Goal: Register for event/course

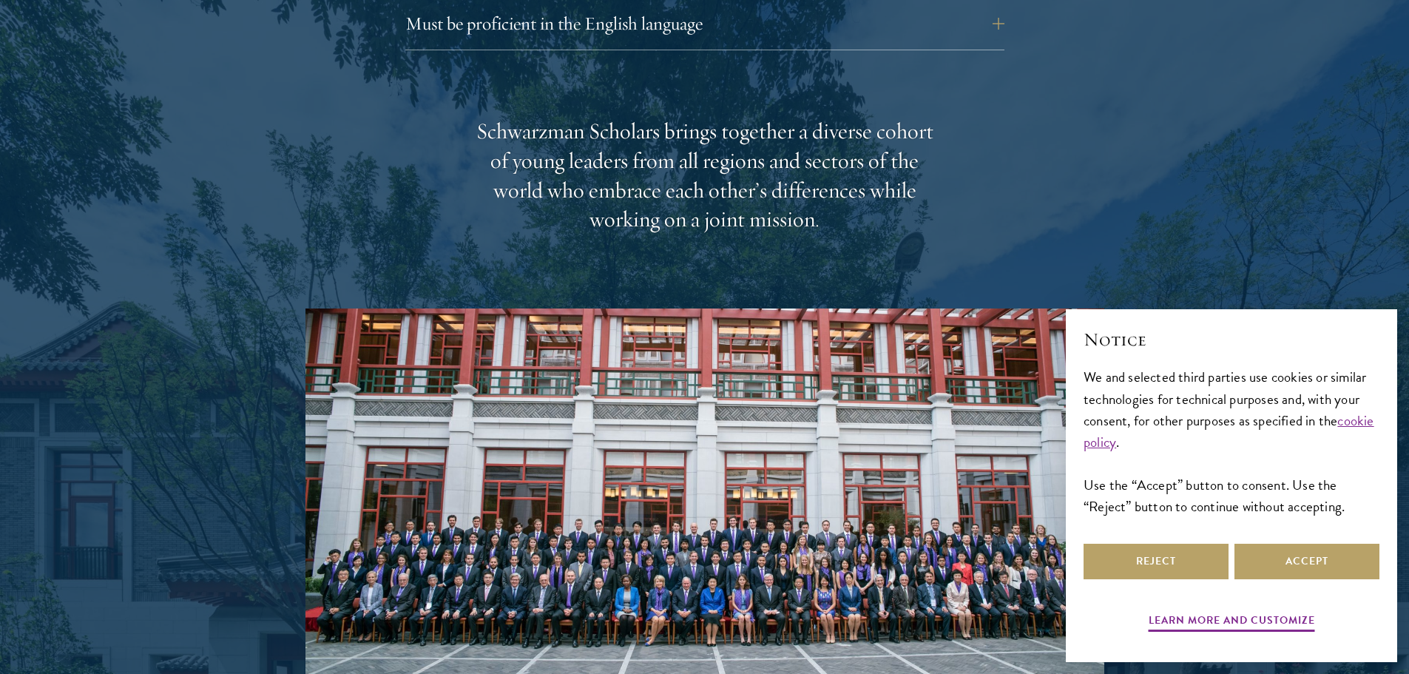
scroll to position [2440, 0]
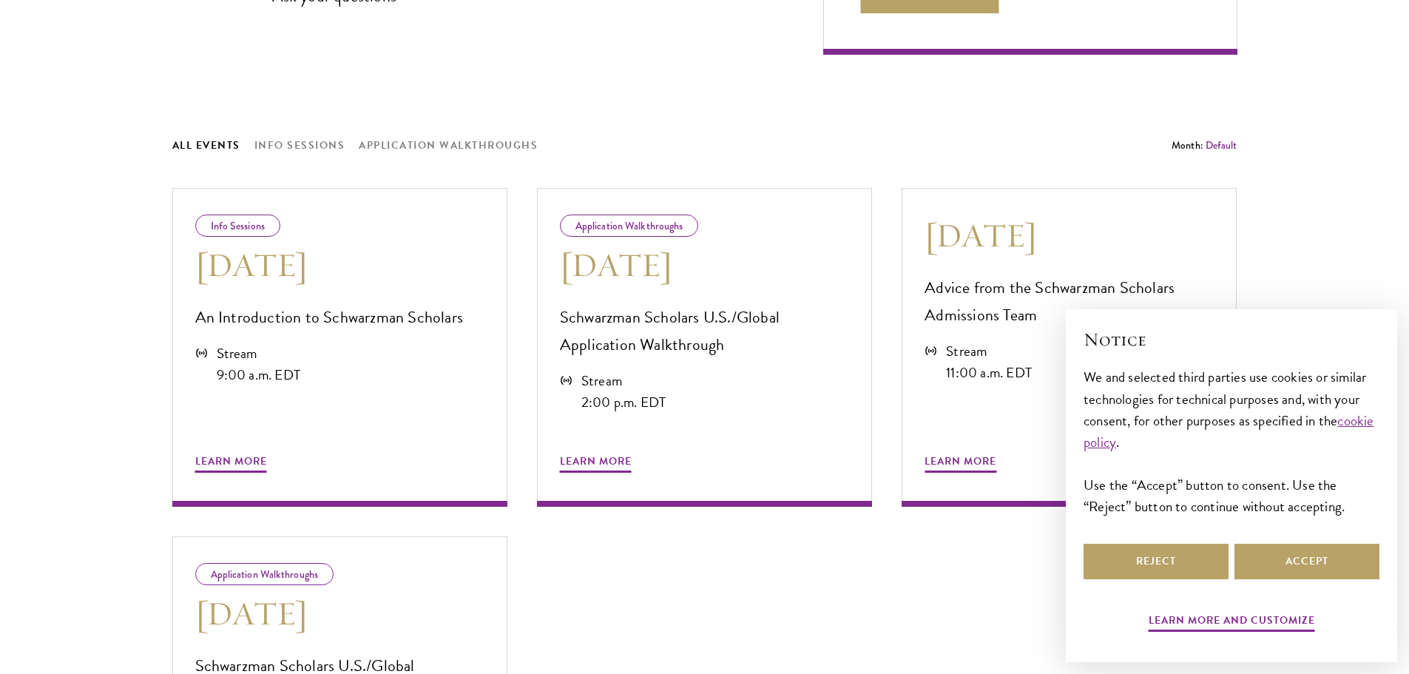
scroll to position [740, 0]
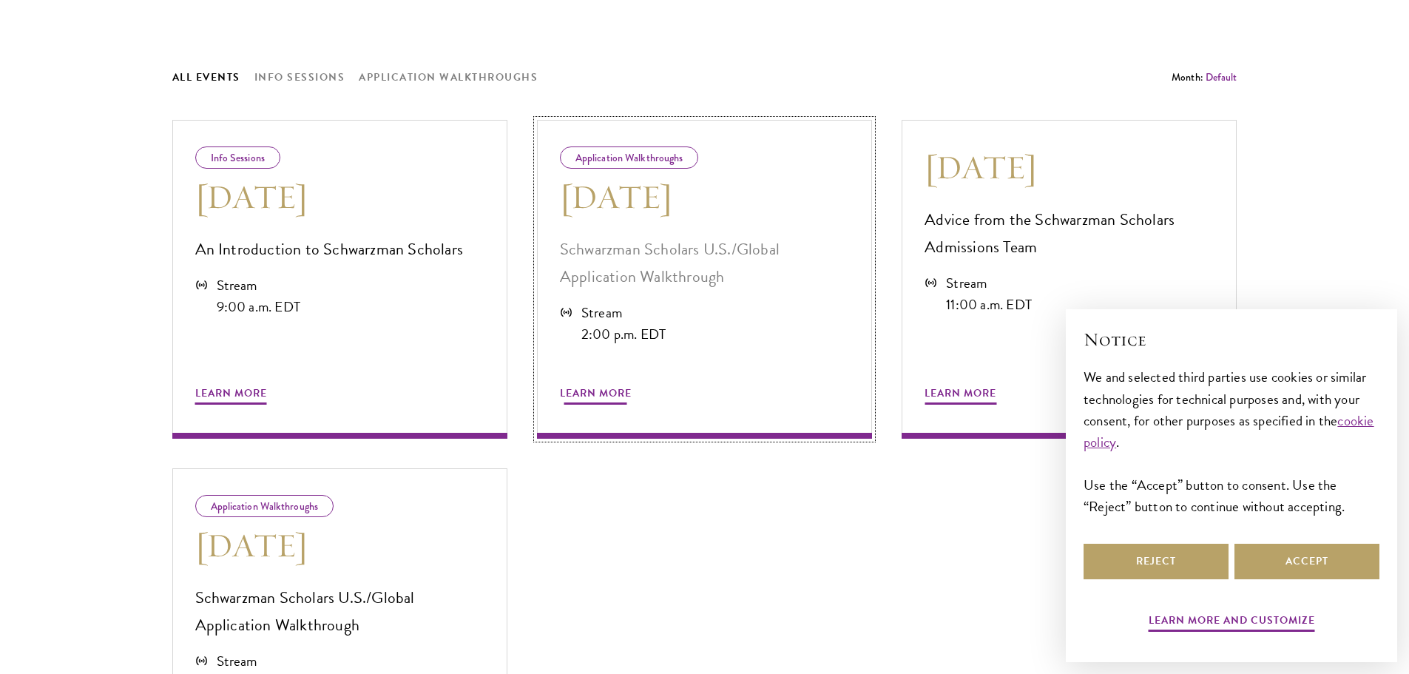
click at [587, 312] on div "Stream" at bounding box center [623, 312] width 85 height 21
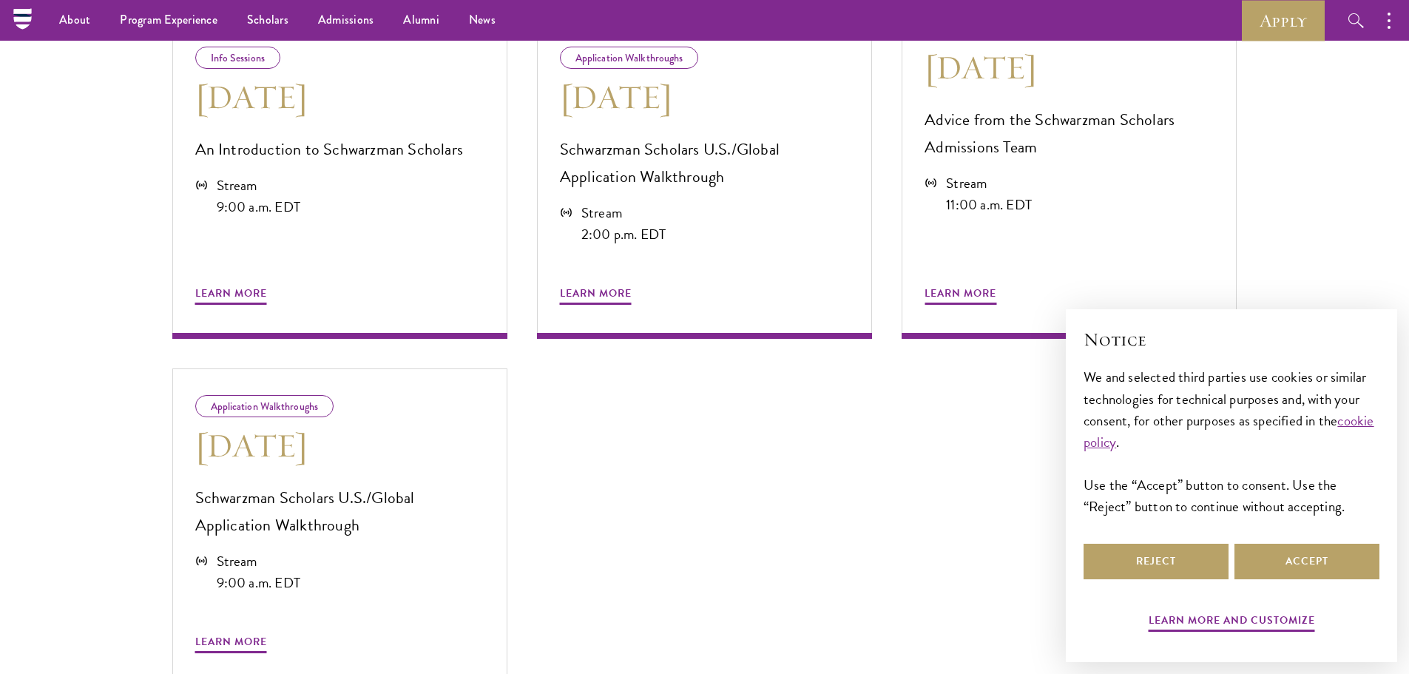
scroll to position [813, 0]
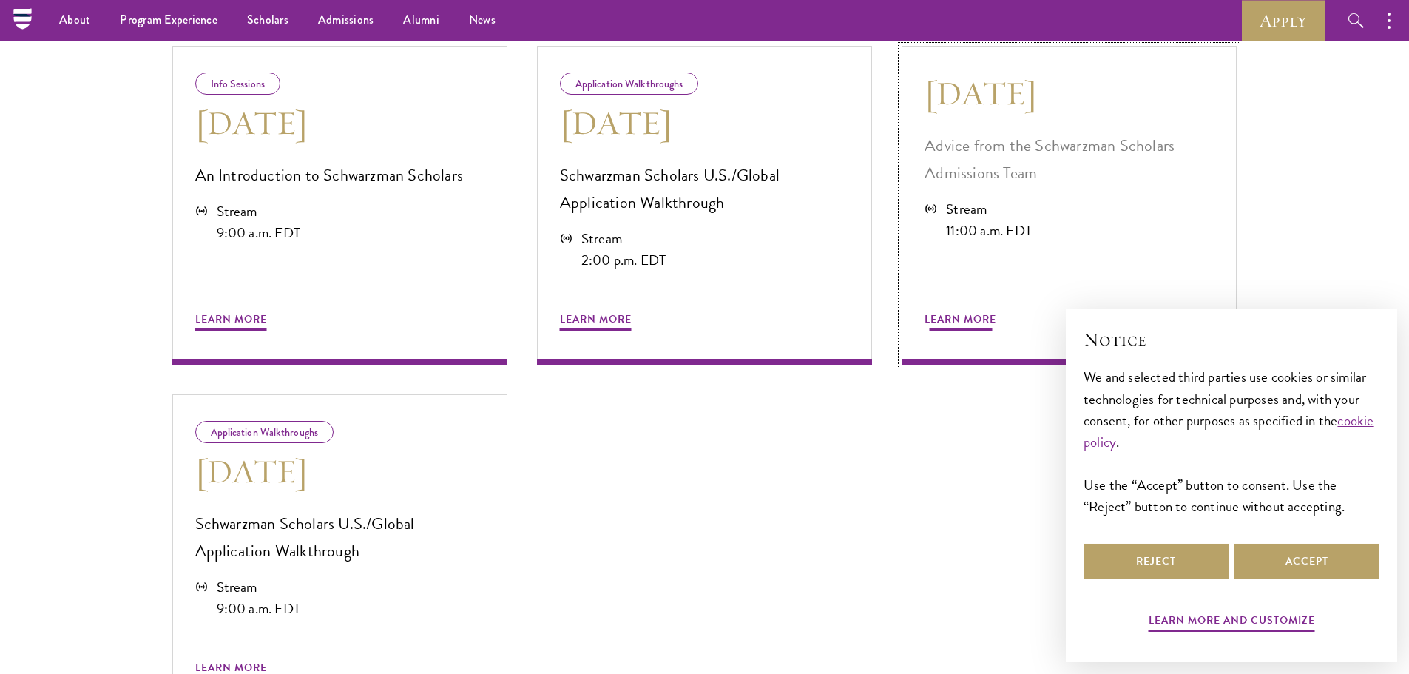
click at [961, 321] on span "Learn More" at bounding box center [960, 321] width 72 height 23
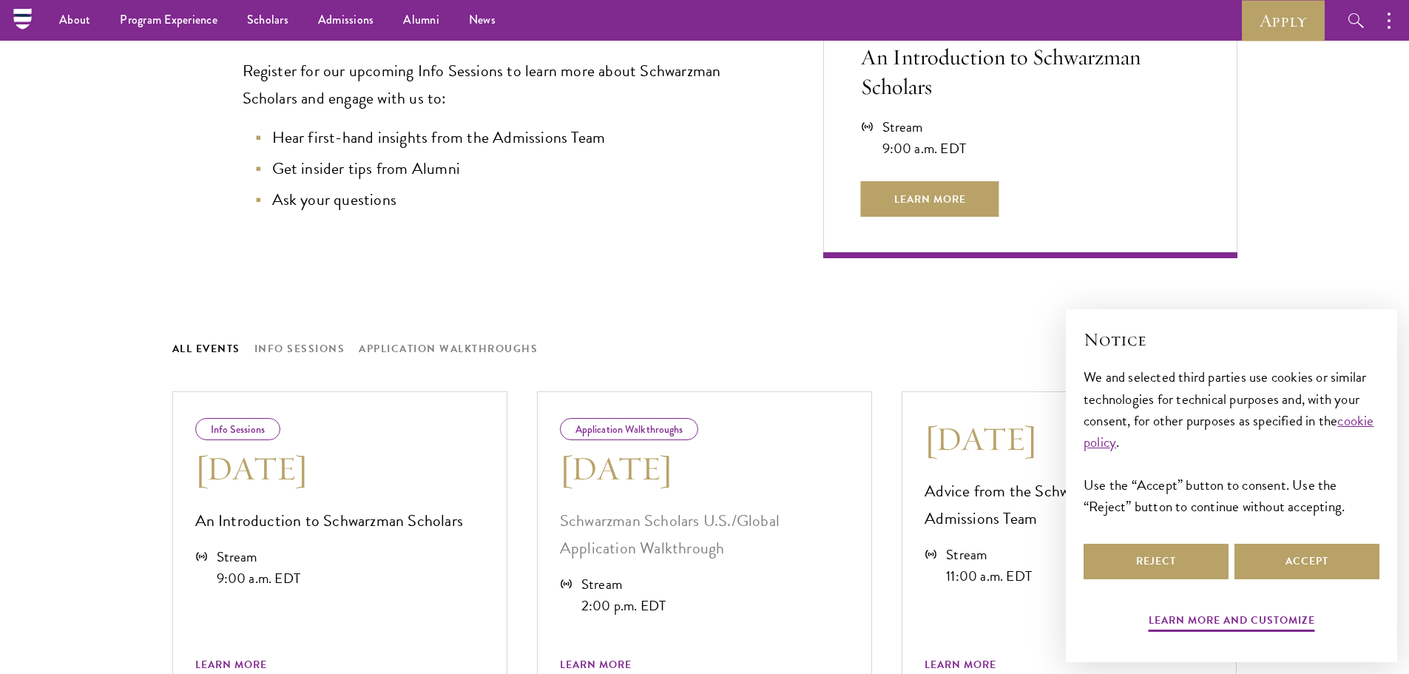
scroll to position [444, 0]
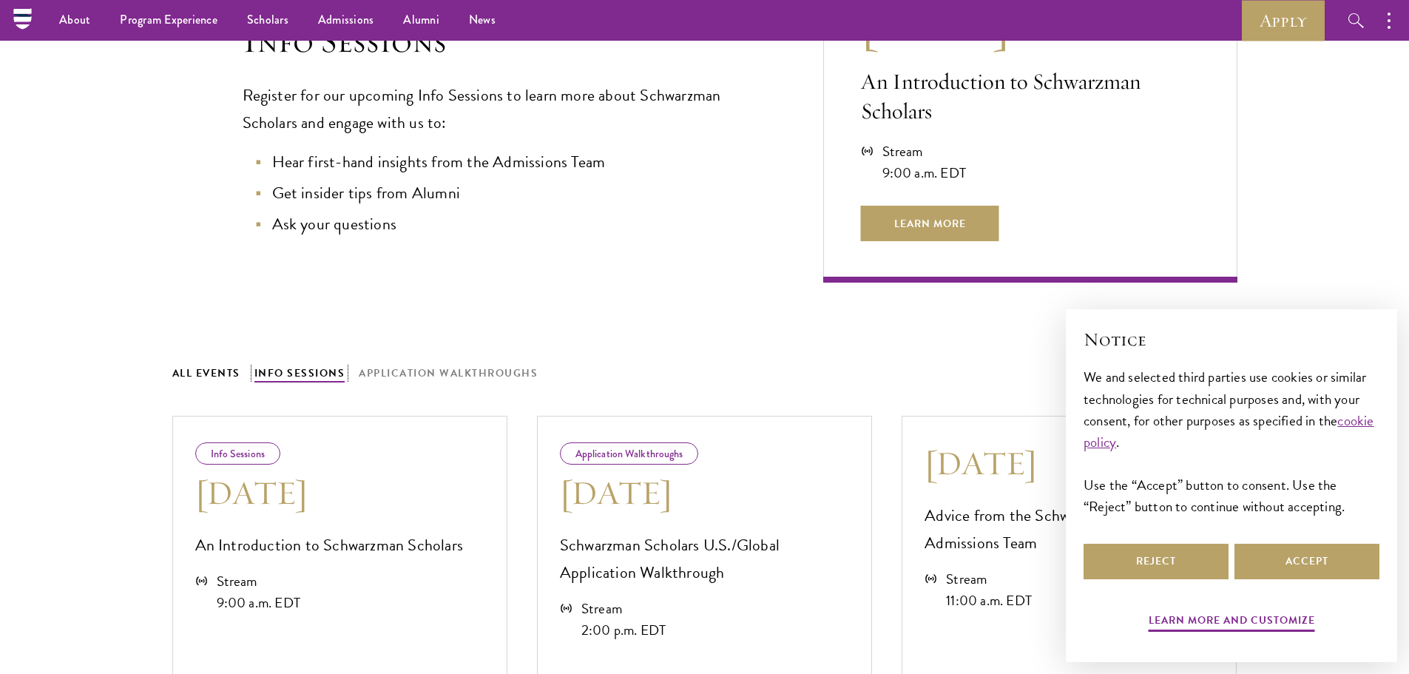
click at [294, 380] on button "Info Sessions" at bounding box center [299, 373] width 91 height 18
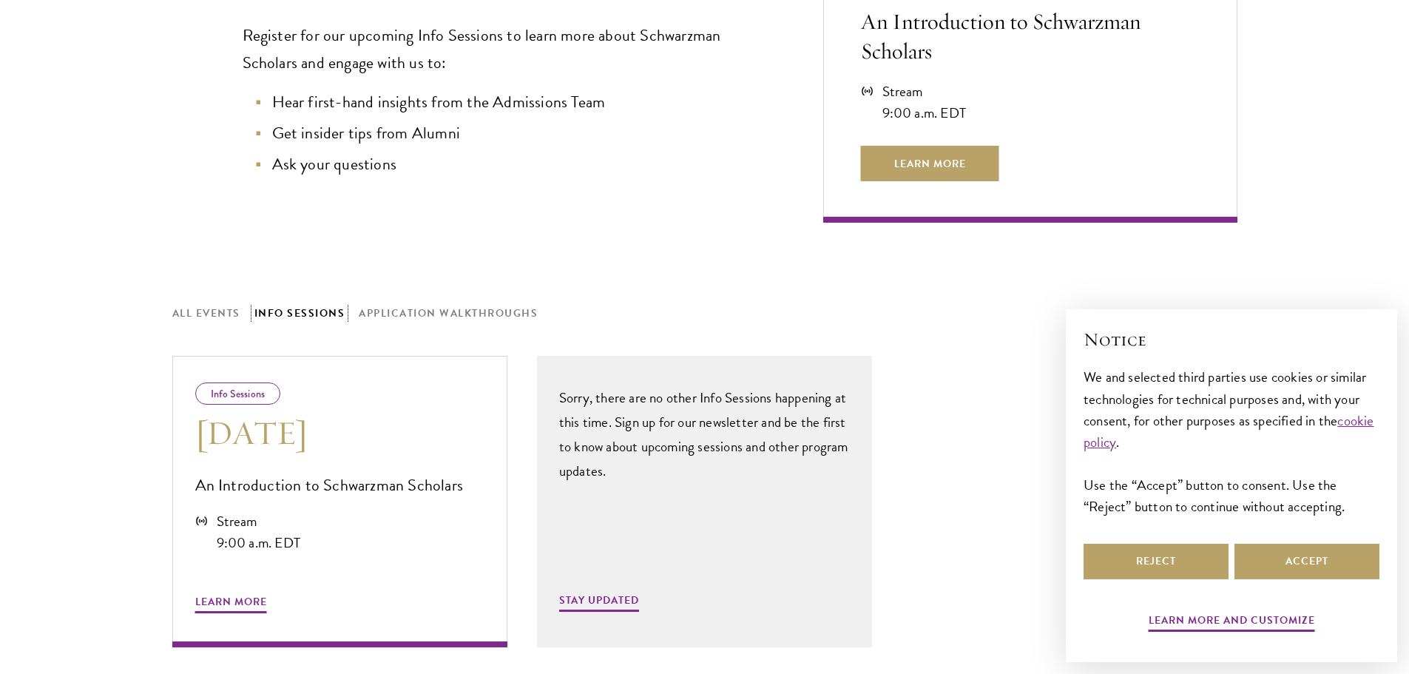
scroll to position [592, 0]
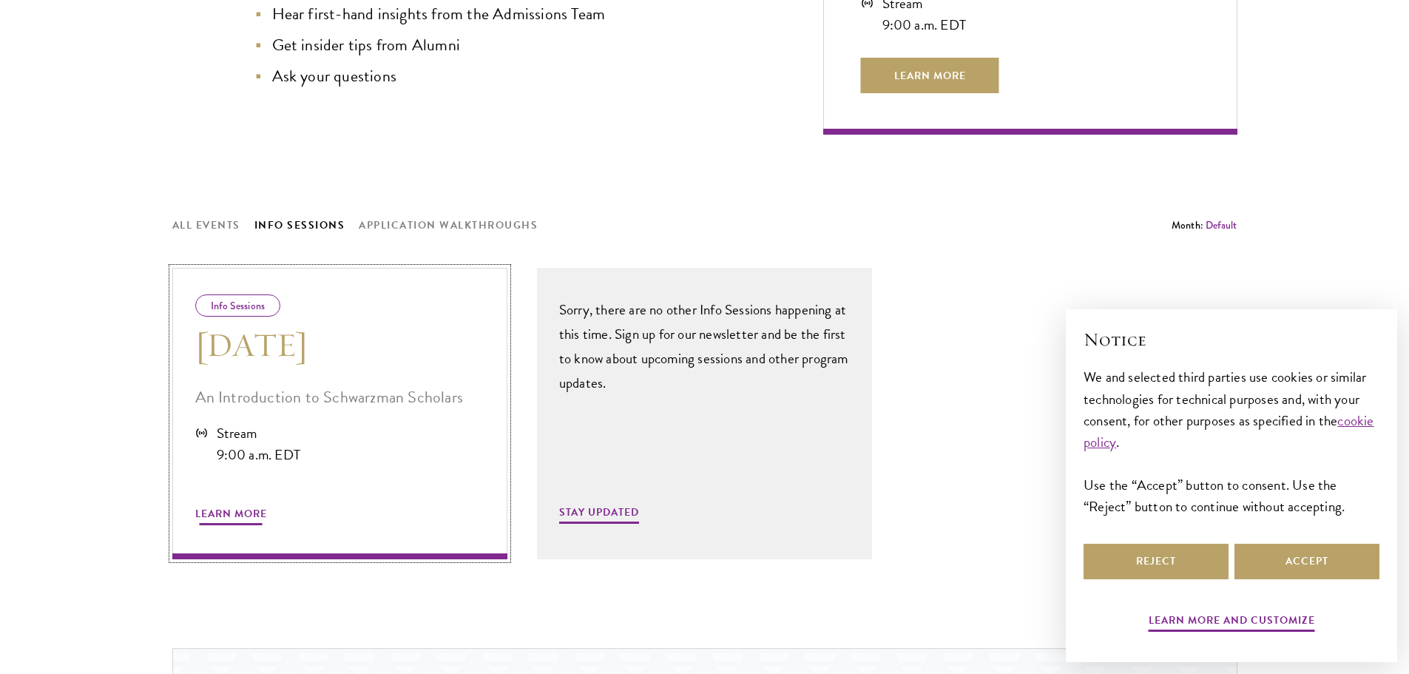
click at [235, 515] on span "Learn More" at bounding box center [231, 515] width 72 height 23
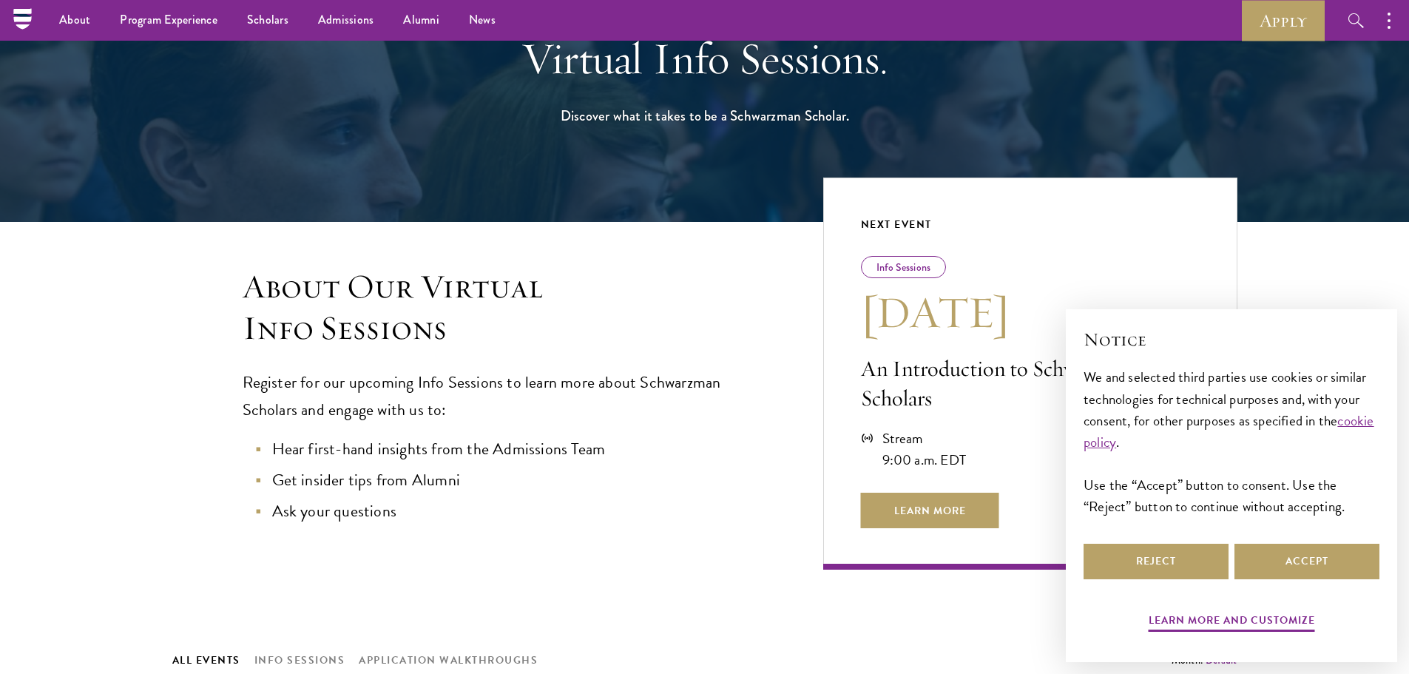
scroll to position [74, 0]
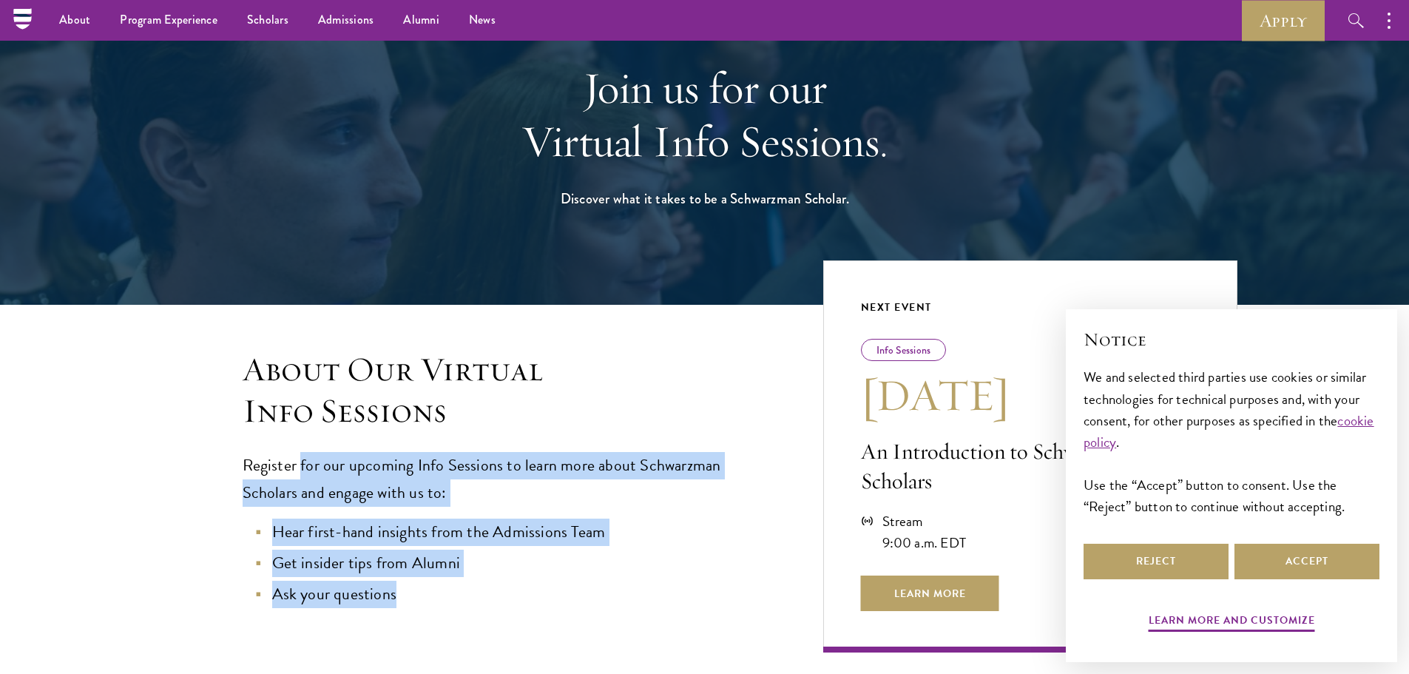
drag, startPoint x: 418, startPoint y: 600, endPoint x: 296, endPoint y: 432, distance: 208.1
click at [297, 436] on div "About Our Virtual Info Sessions Register for our upcoming Info Sessions to lear…" at bounding box center [468, 500] width 592 height 303
click at [328, 533] on li "Hear first-hand insights from the Admissions Team" at bounding box center [510, 531] width 507 height 27
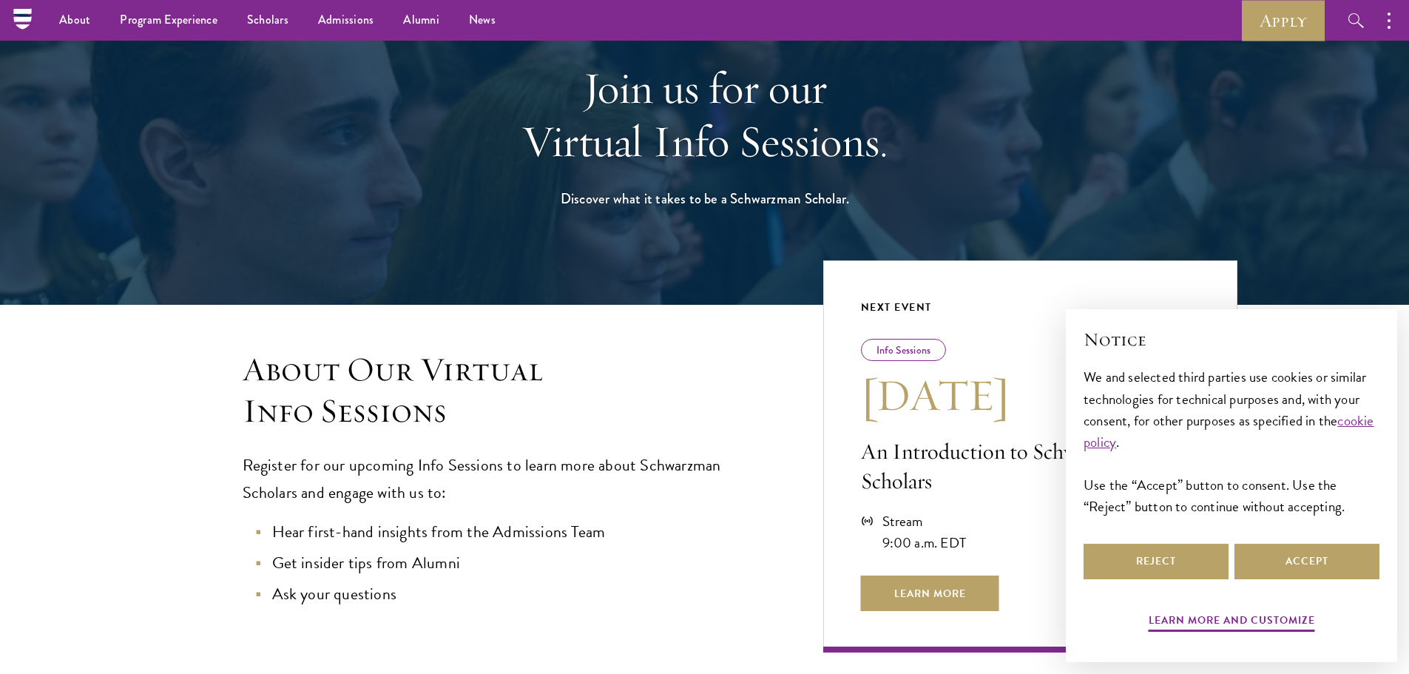
click at [268, 405] on h3 "About Our Virtual Info Sessions" at bounding box center [503, 390] width 521 height 83
